Goal: Task Accomplishment & Management: Manage account settings

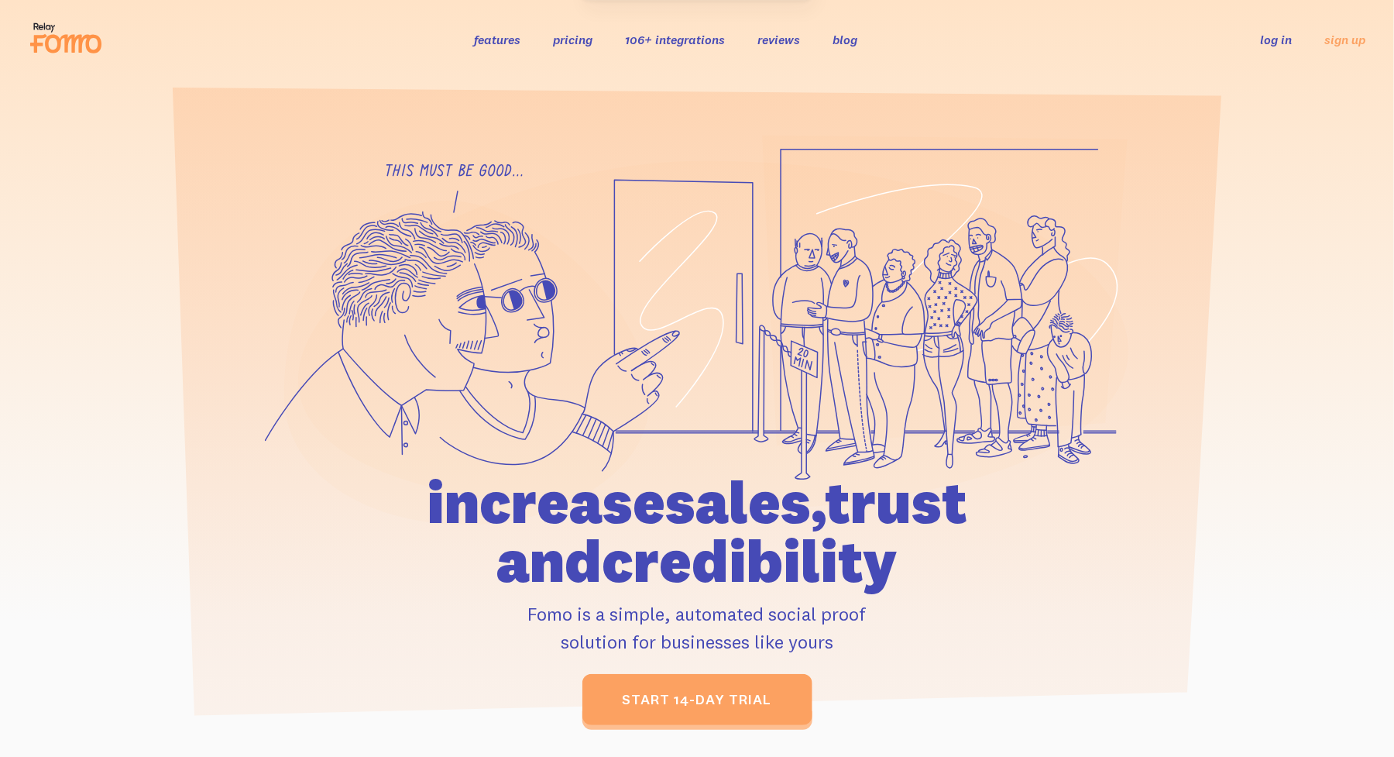
click at [1269, 39] on link "log in" at bounding box center [1277, 39] width 32 height 15
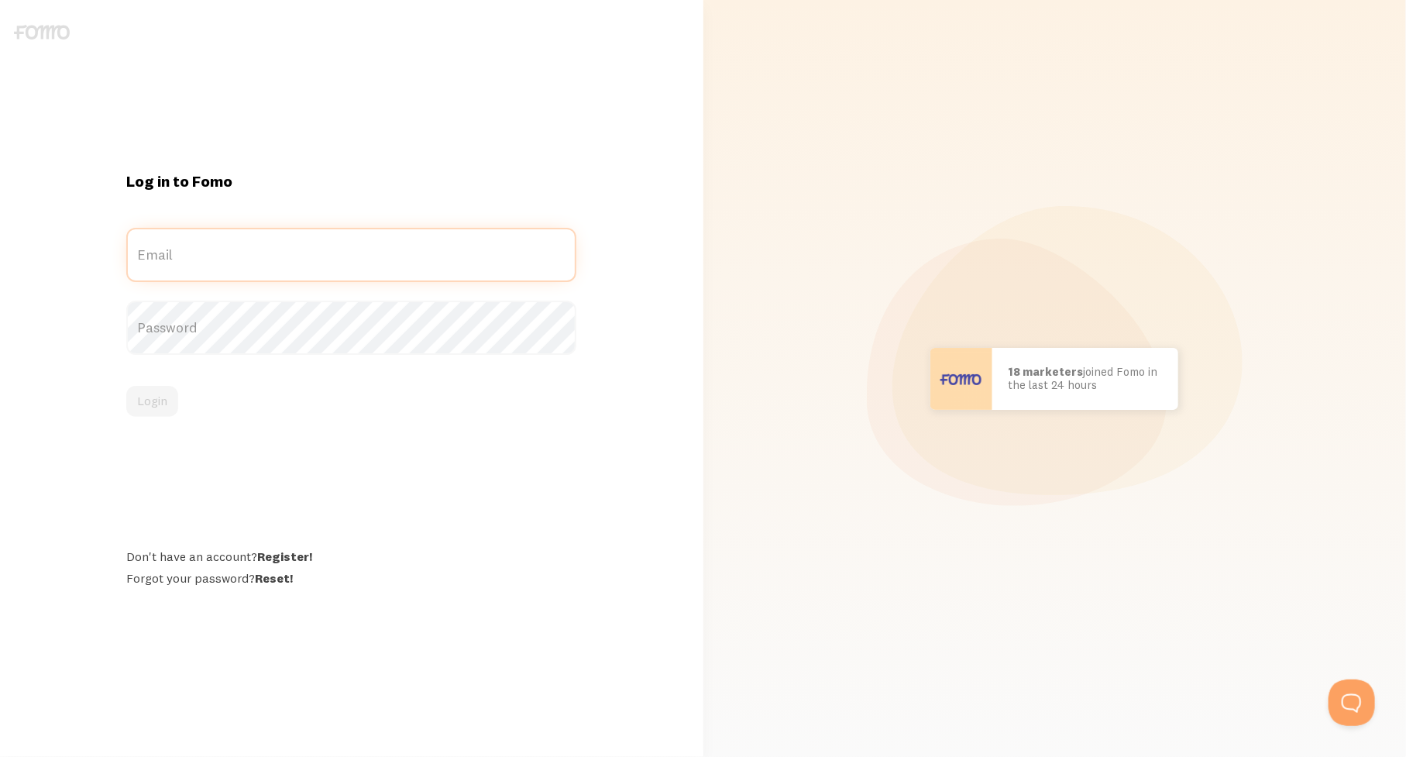
type input "[EMAIL_ADDRESS][DOMAIN_NAME]"
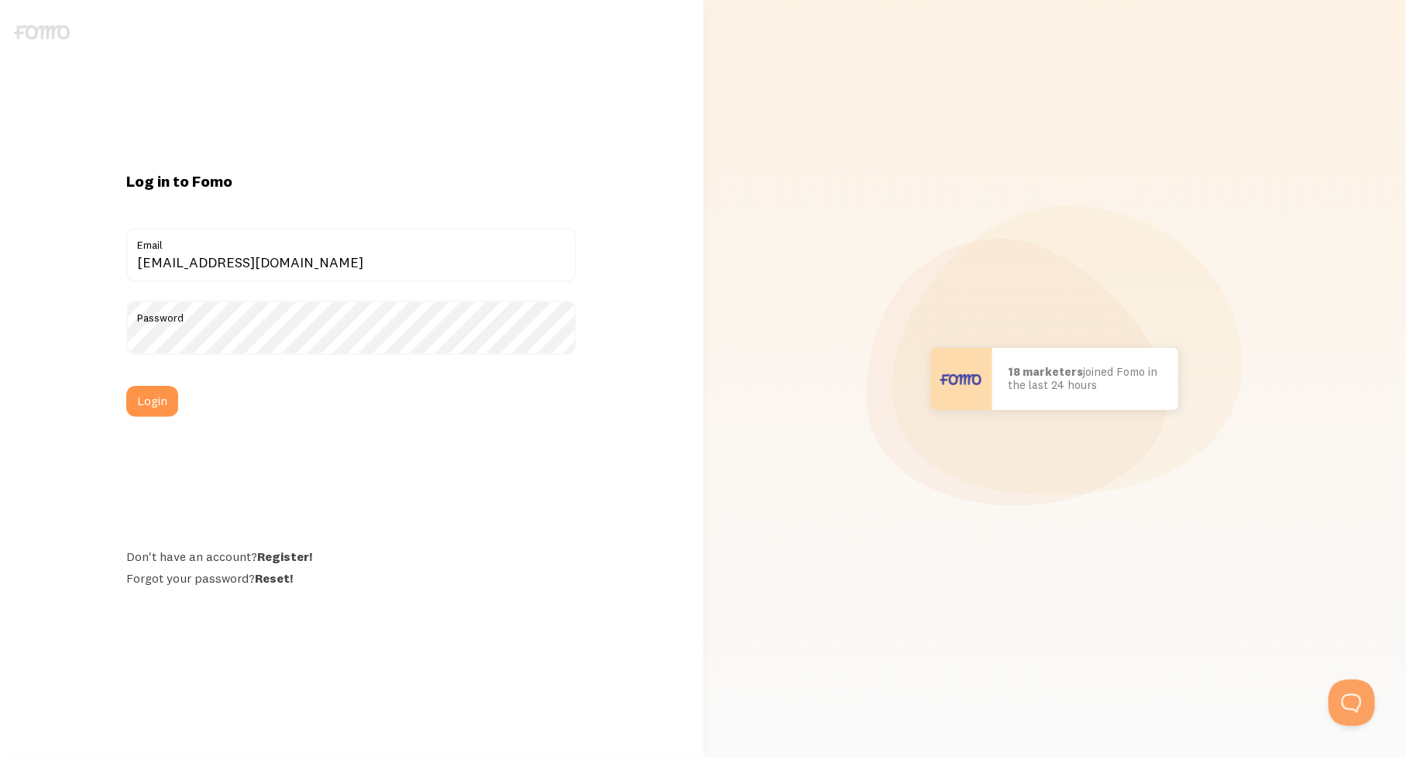
click at [156, 410] on div "Login" at bounding box center [351, 401] width 450 height 31
click at [156, 410] on button "Login" at bounding box center [152, 401] width 52 height 31
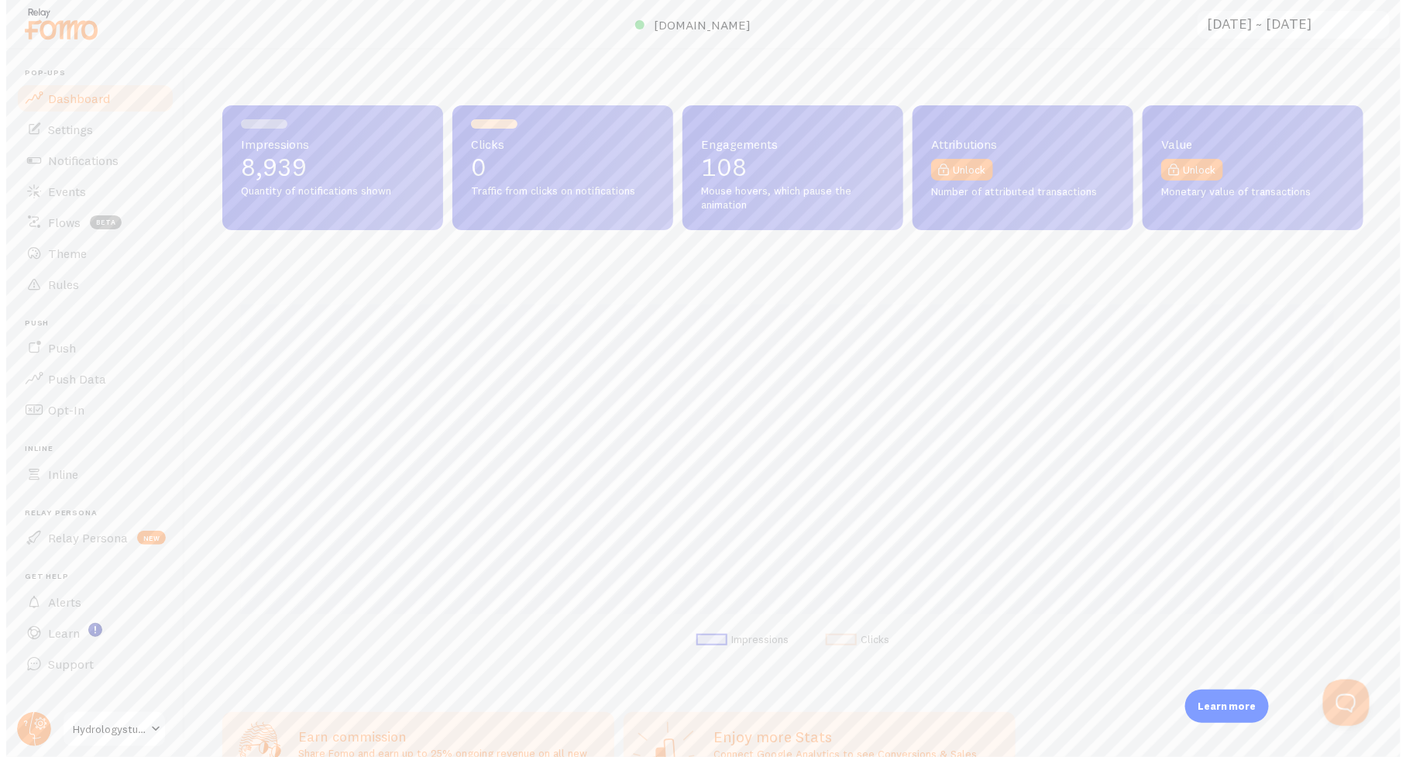
scroll to position [774080, 773345]
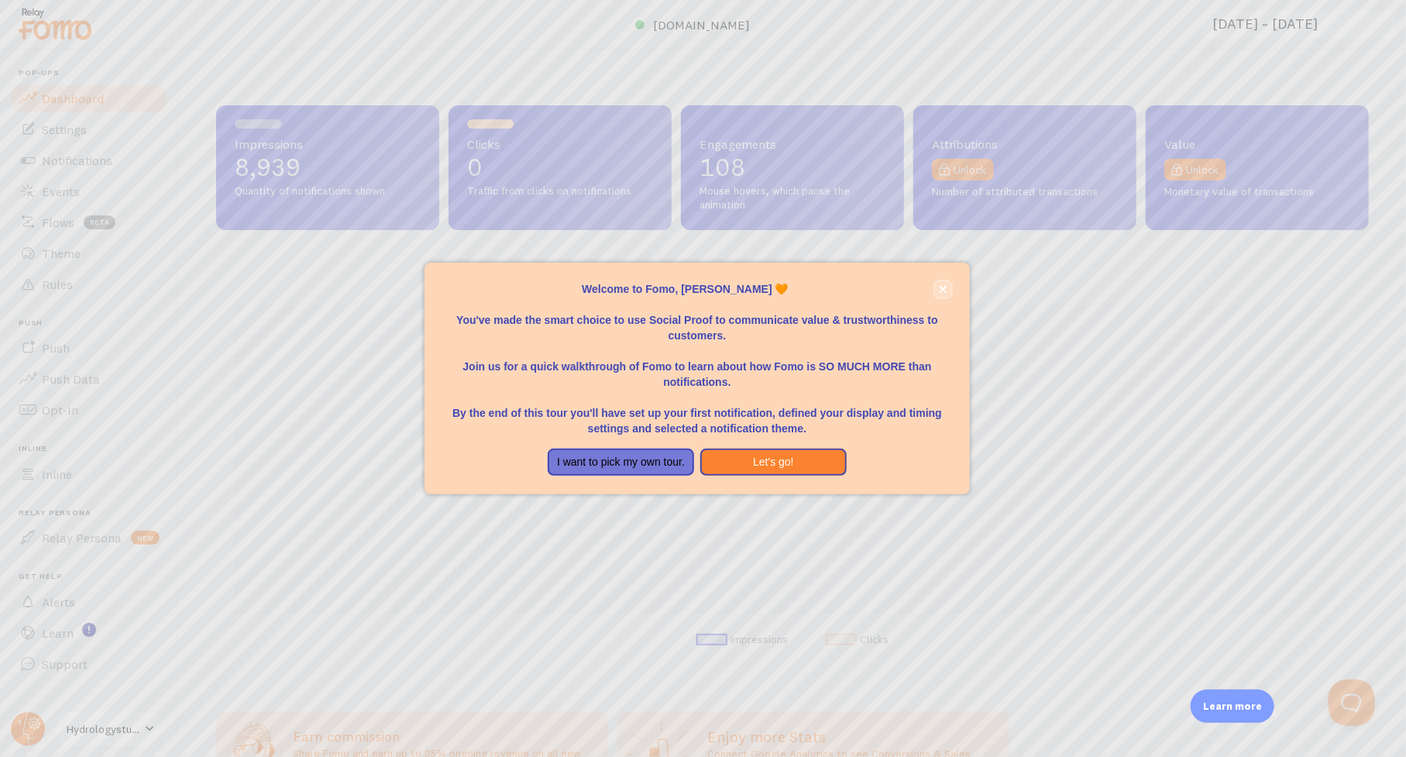
click at [943, 281] on button "close," at bounding box center [943, 289] width 16 height 16
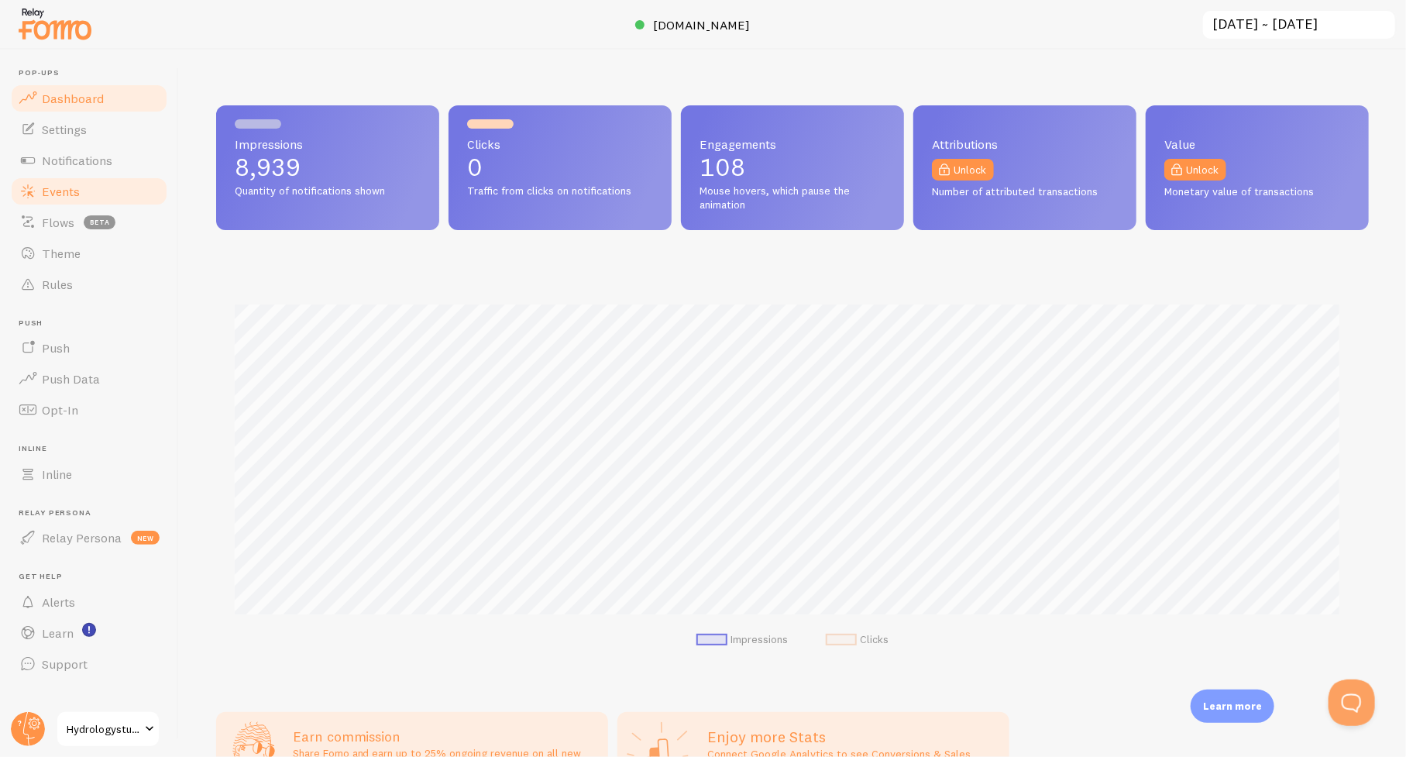
click at [62, 191] on span "Events" at bounding box center [61, 191] width 38 height 15
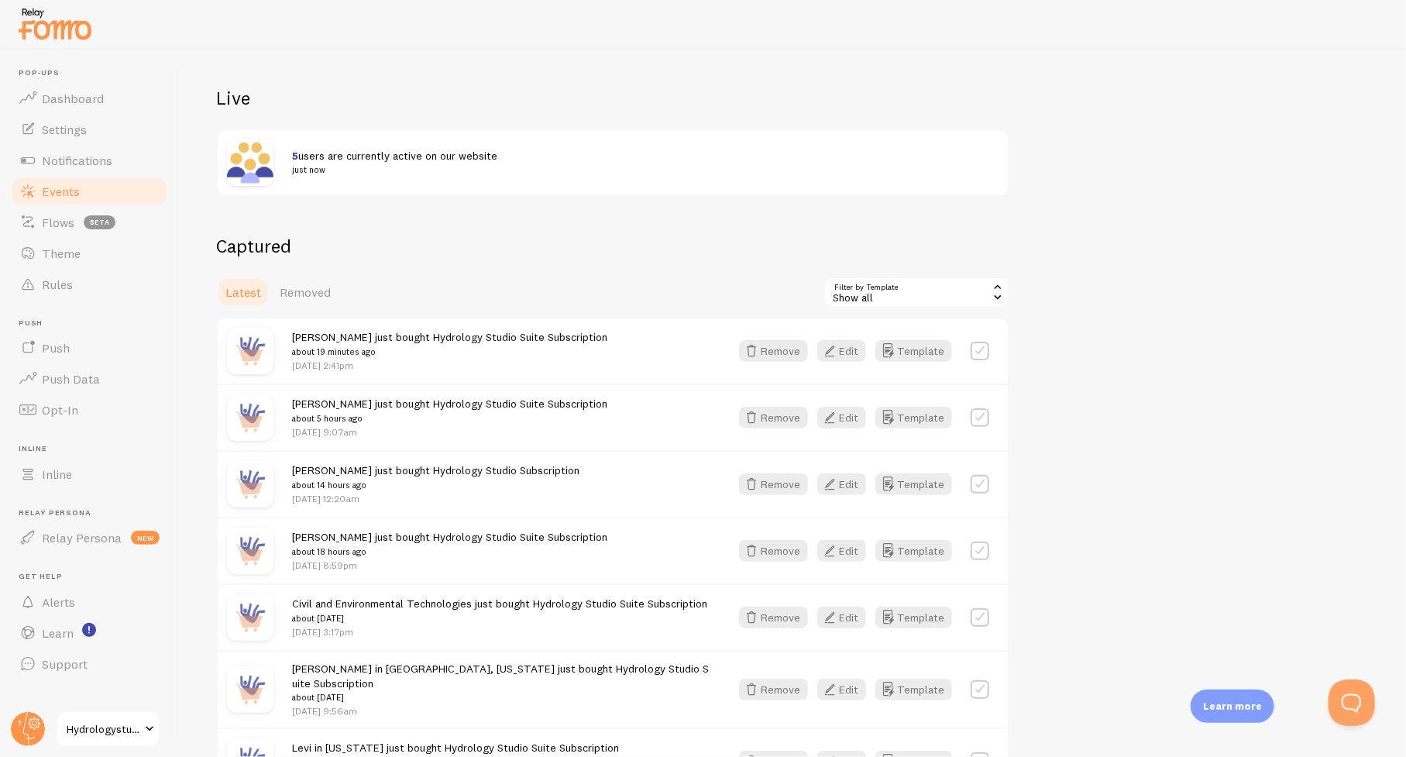
scroll to position [155, 0]
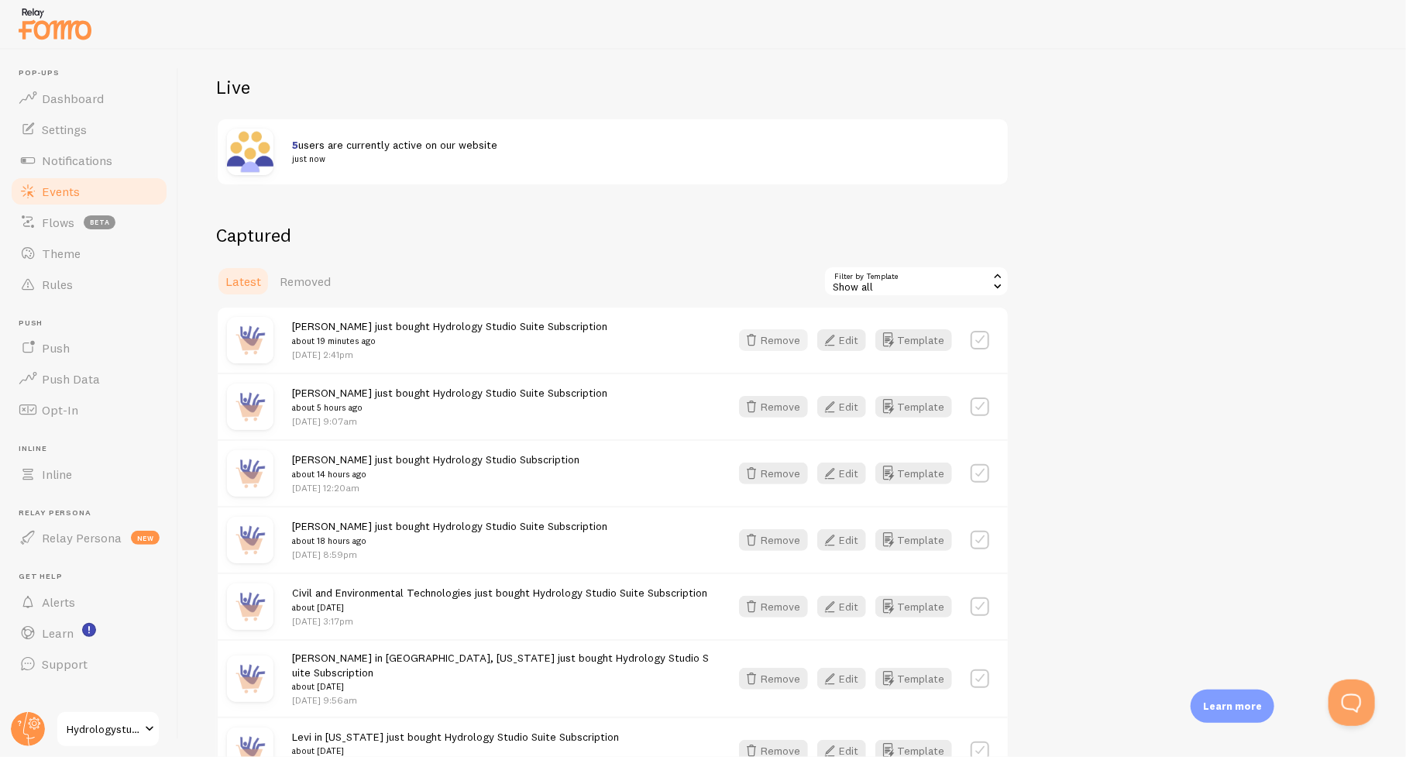
click at [773, 344] on button "Remove" at bounding box center [773, 340] width 69 height 22
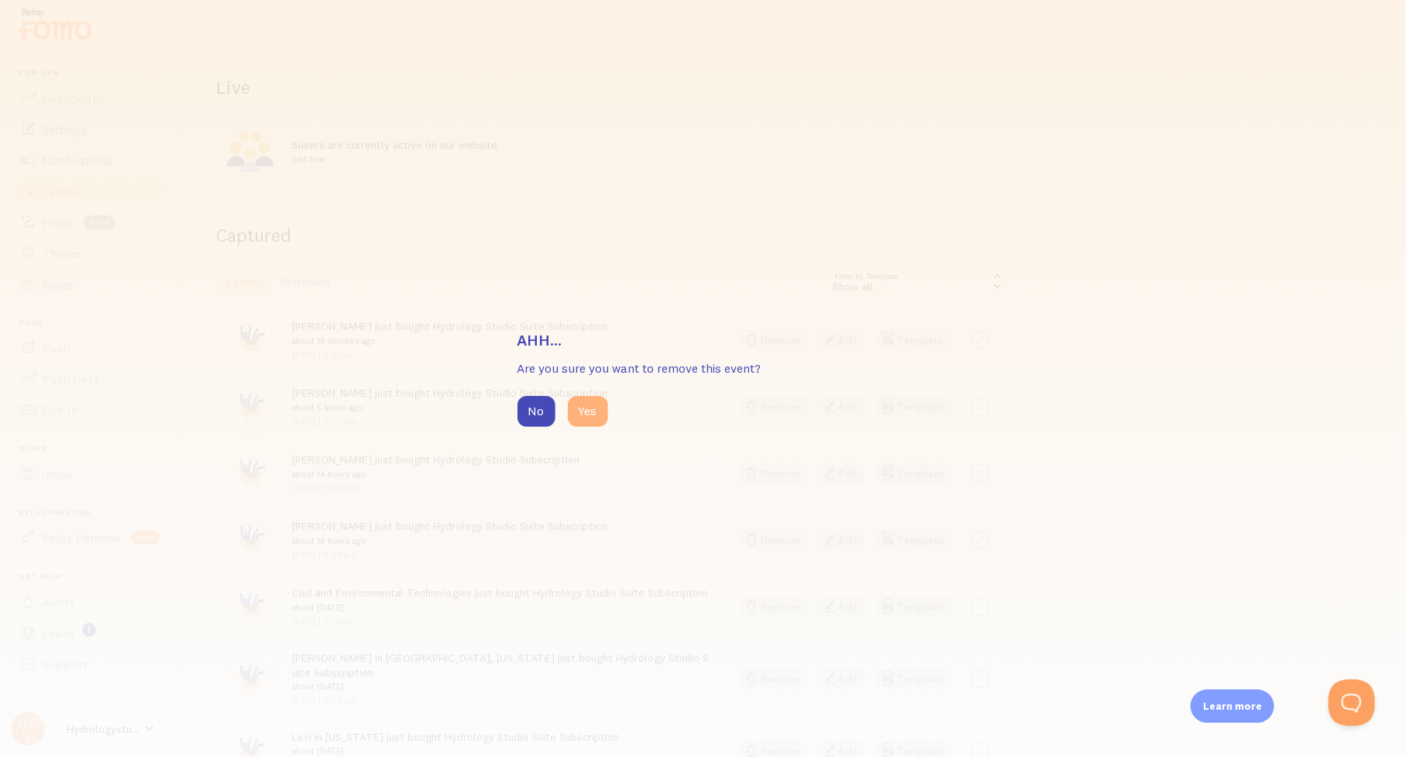
click at [589, 414] on button "Yes" at bounding box center [588, 411] width 40 height 31
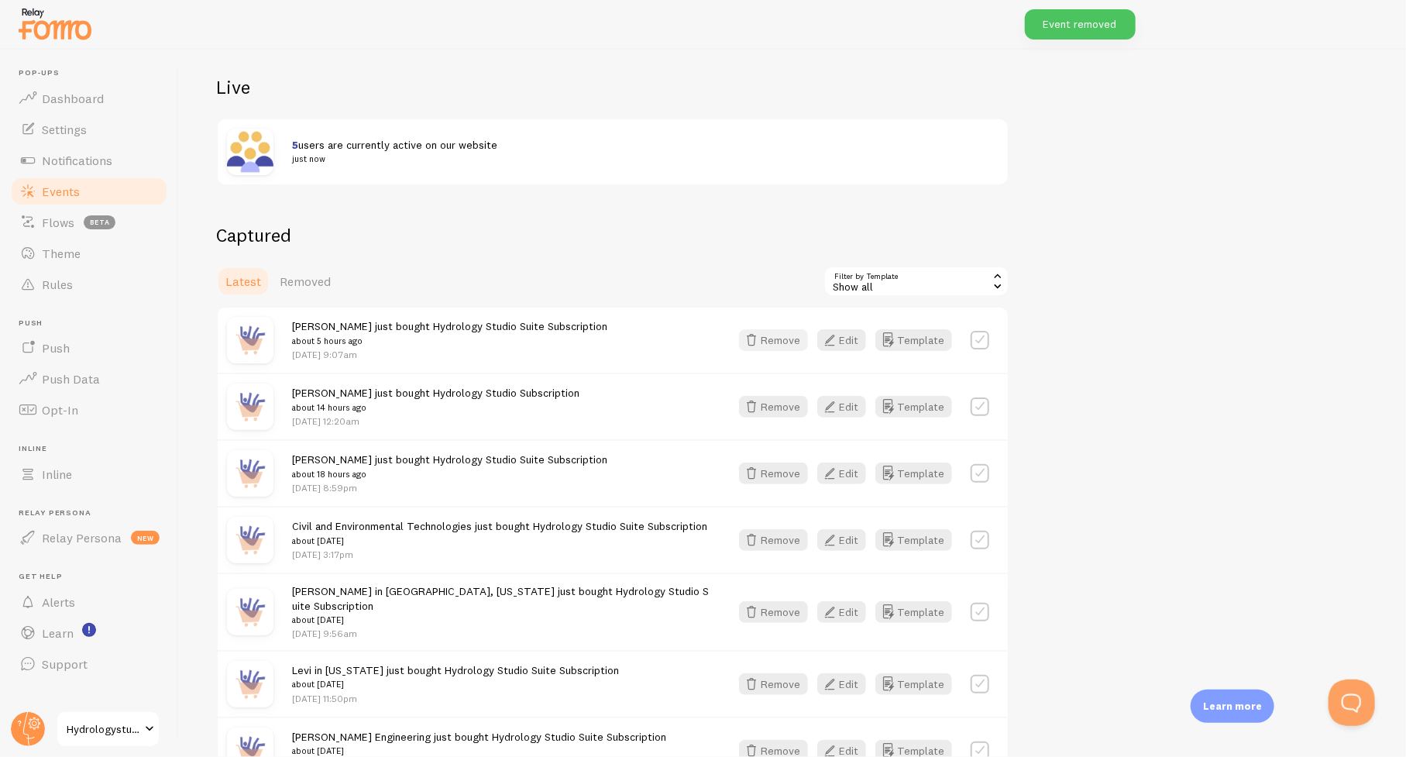
click at [761, 343] on icon "button" at bounding box center [751, 340] width 19 height 19
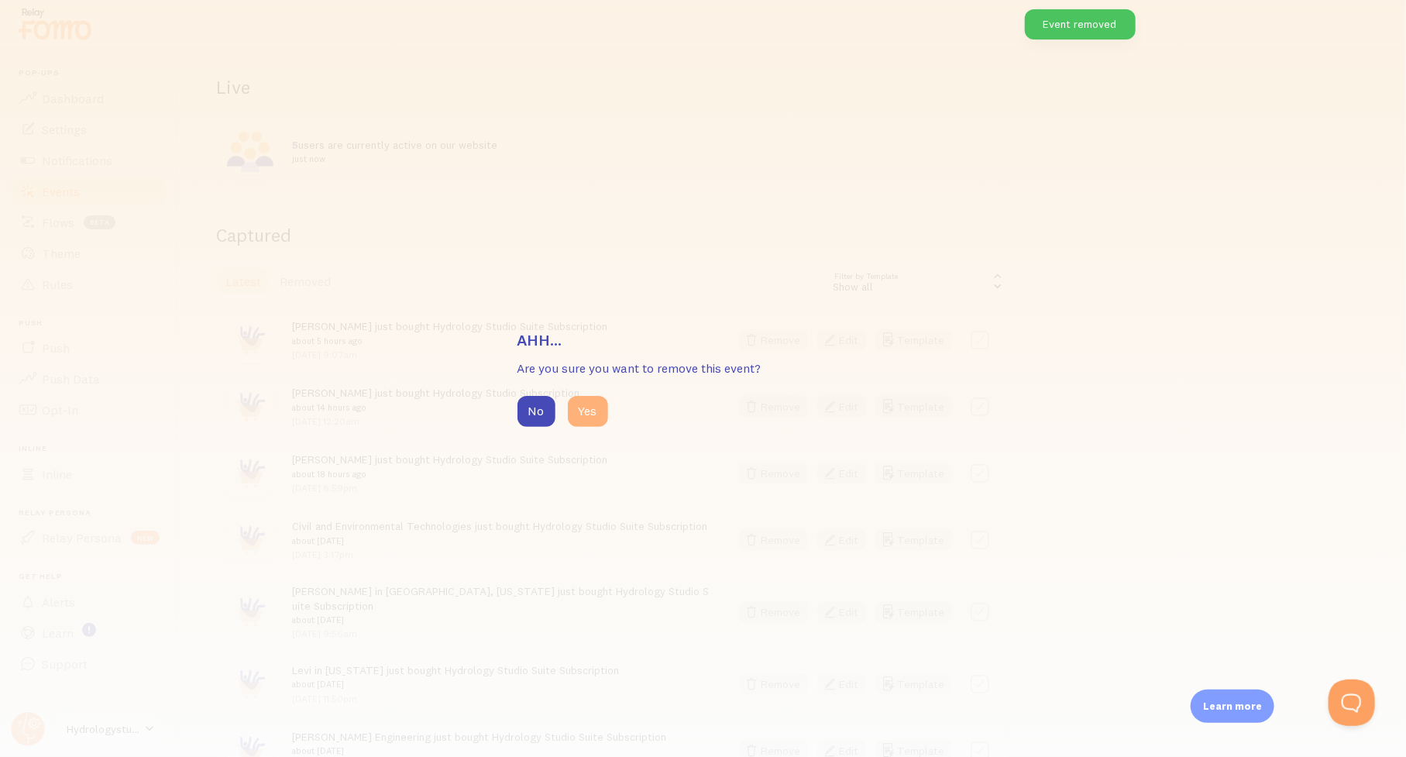
click at [593, 415] on button "Yes" at bounding box center [588, 411] width 40 height 31
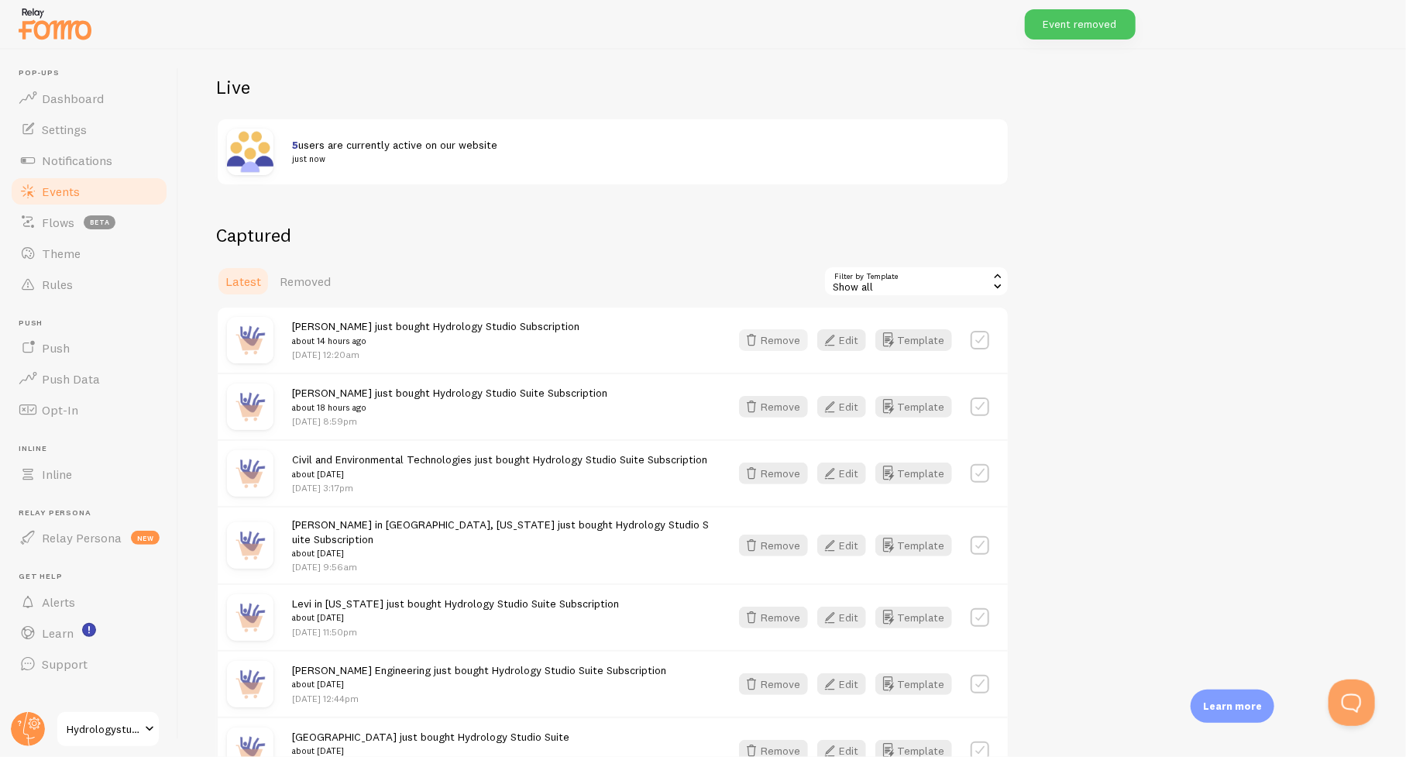
click at [781, 335] on button "Remove" at bounding box center [773, 340] width 69 height 22
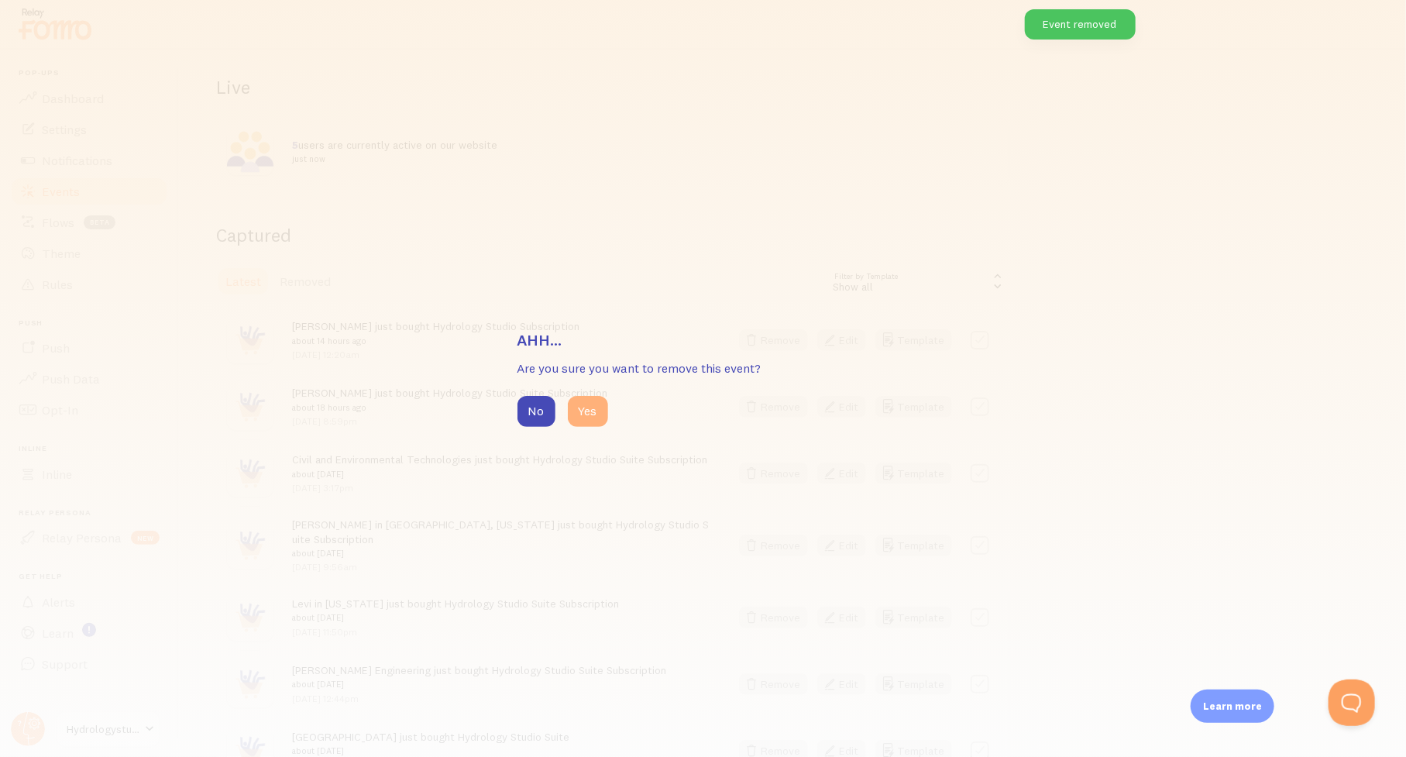
click at [592, 410] on button "Yes" at bounding box center [588, 411] width 40 height 31
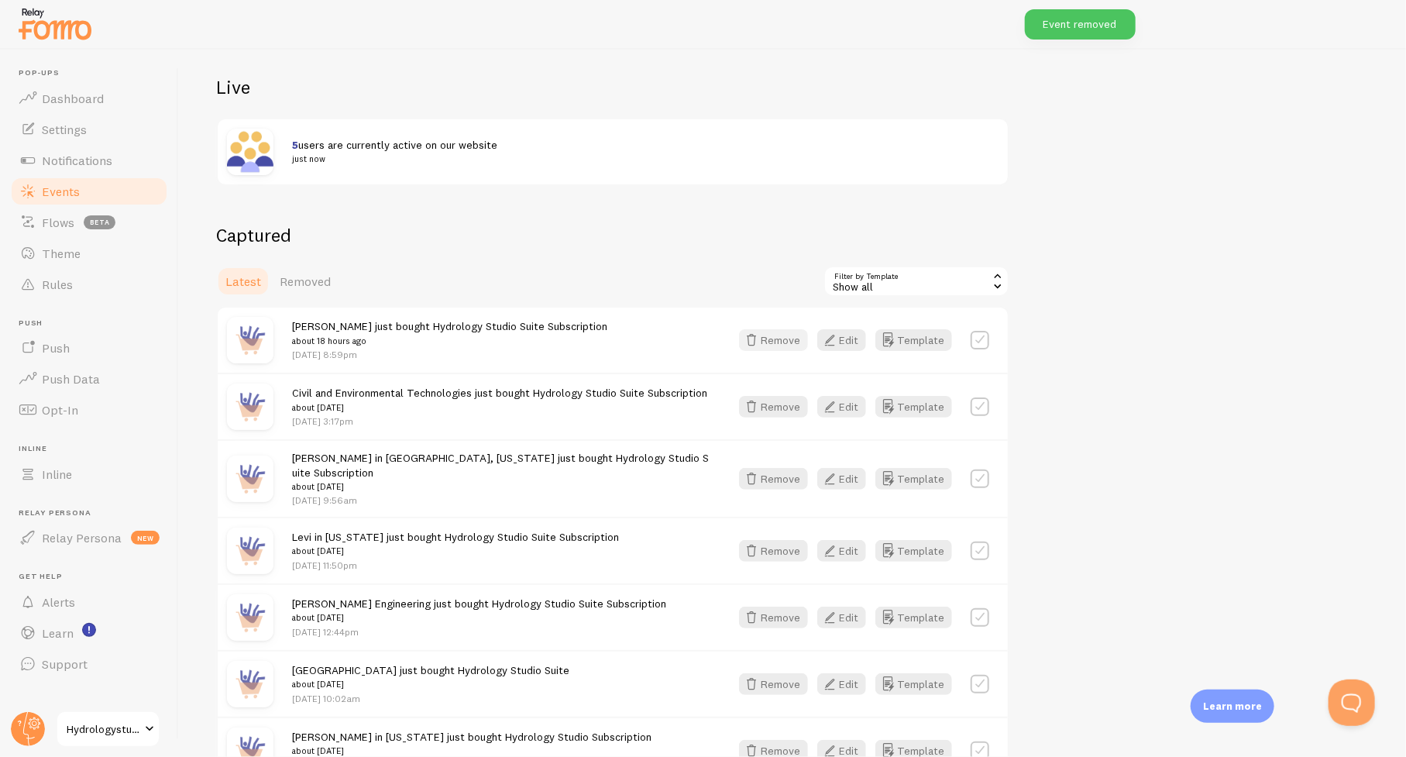
click at [768, 339] on button "Remove" at bounding box center [773, 340] width 69 height 22
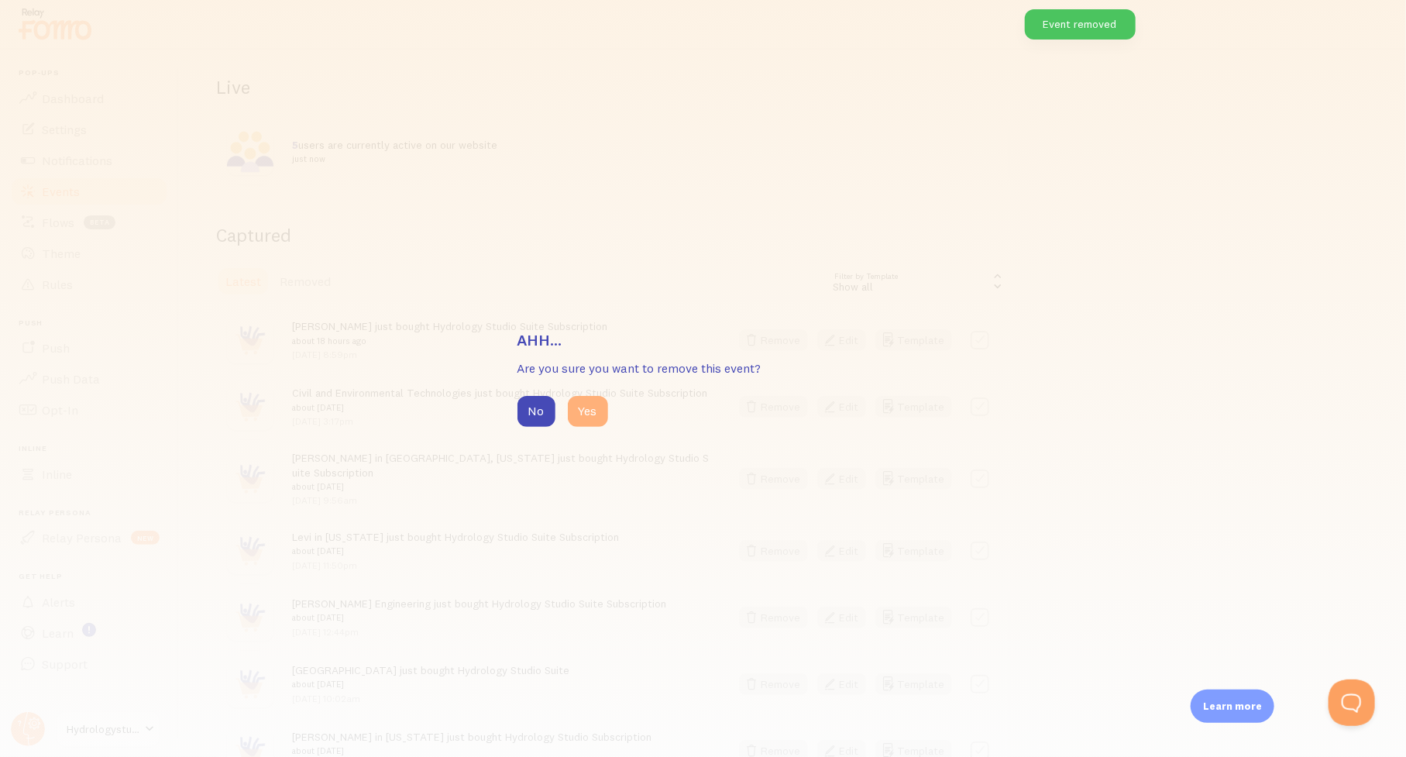
click at [596, 416] on button "Yes" at bounding box center [588, 411] width 40 height 31
